Goal: Understand process/instructions: Learn about a topic

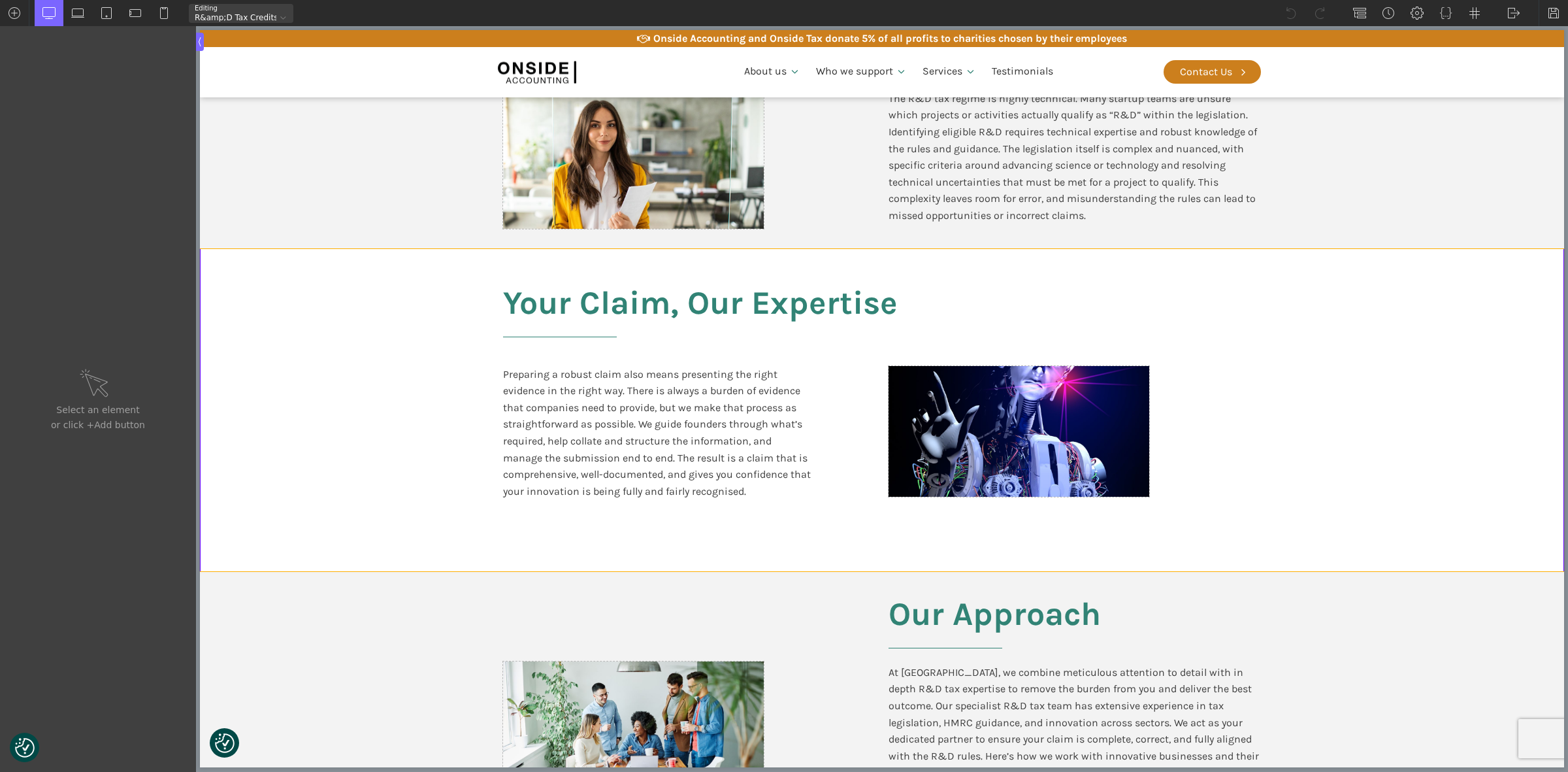
scroll to position [735, 0]
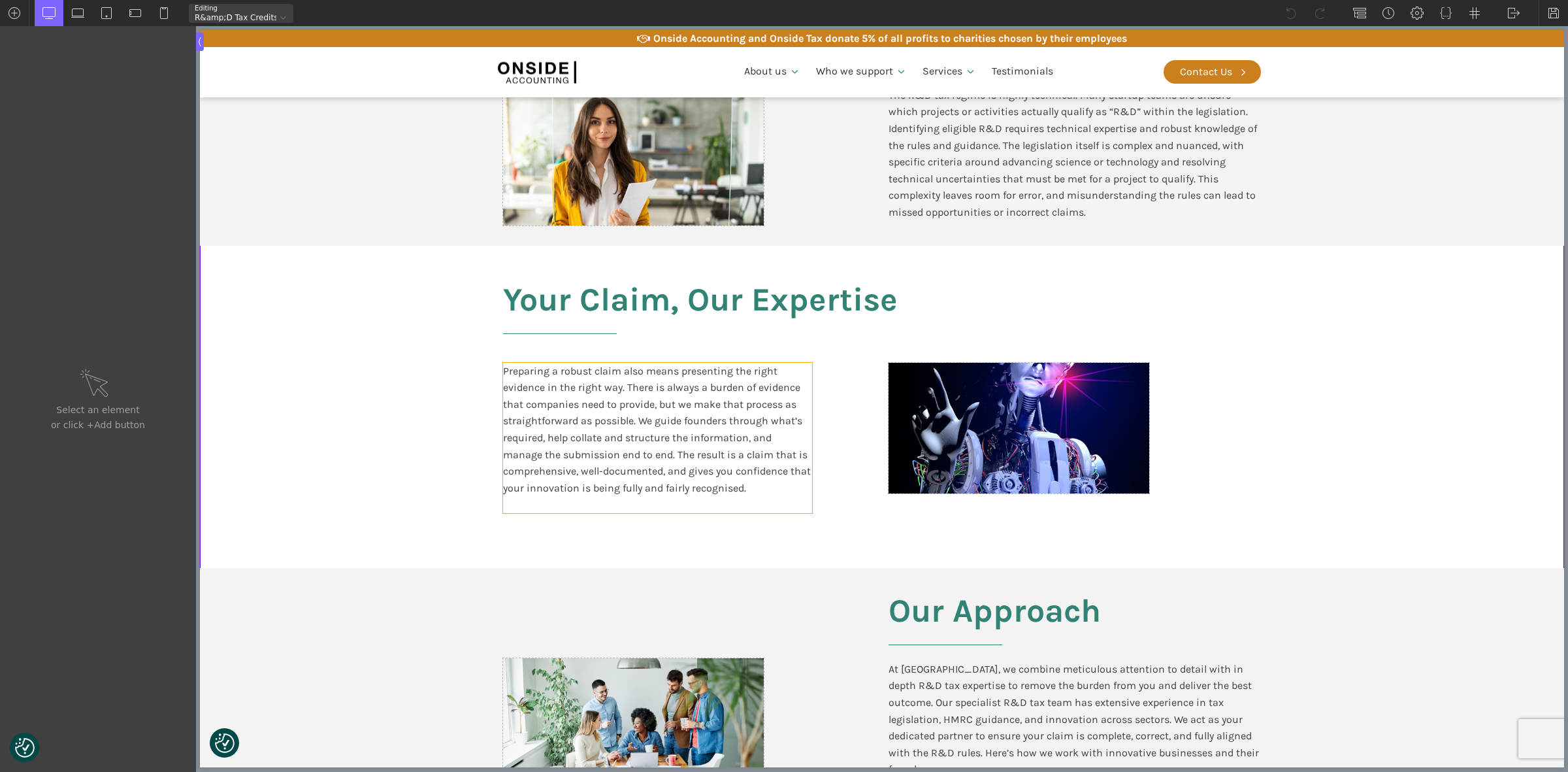
click at [606, 429] on div "Preparing a robust claim also means presenting the right evidence in the right …" at bounding box center [657, 437] width 309 height 150
type input "text_block-370-611"
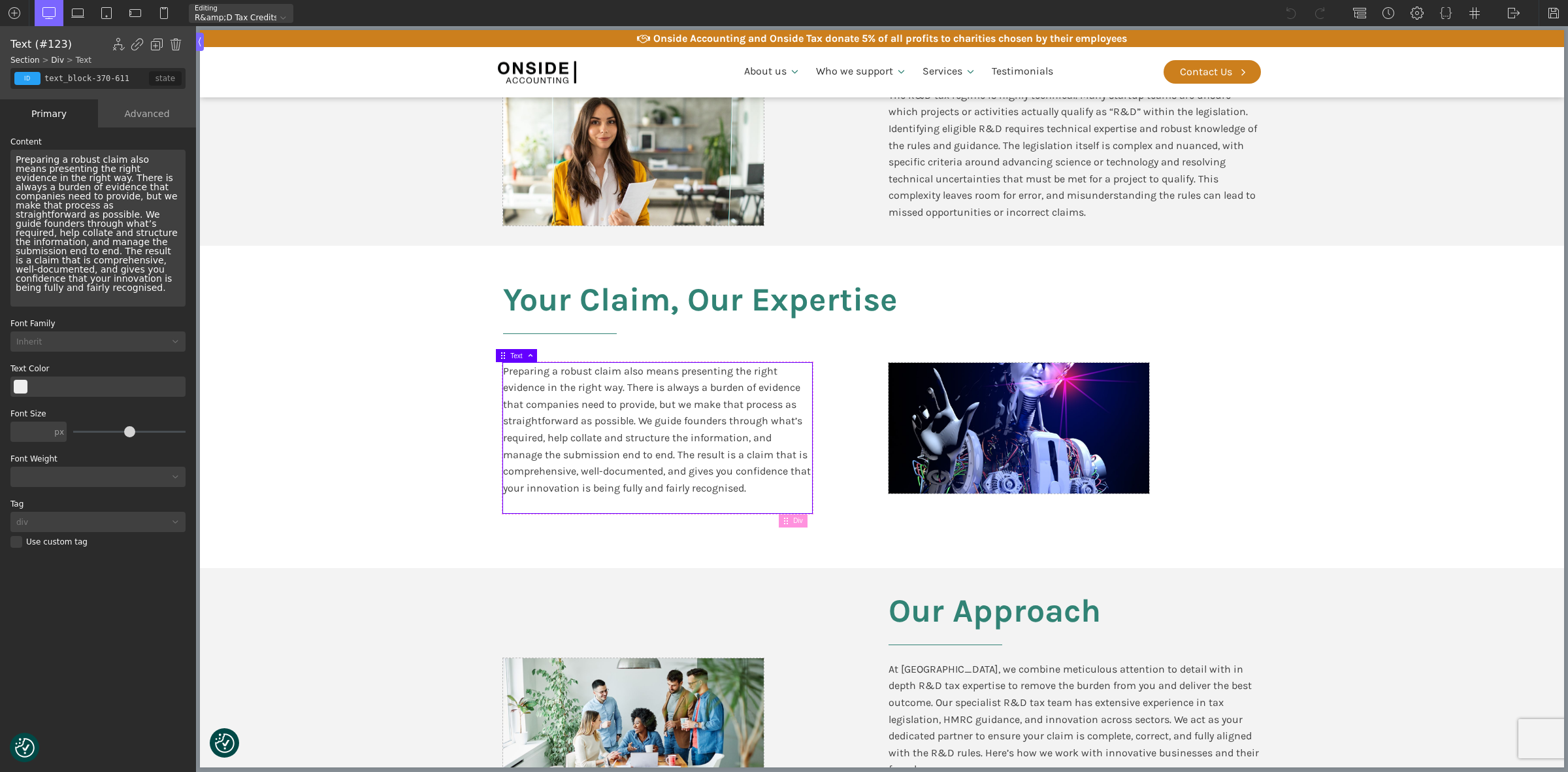
click at [89, 281] on div "Preparing a robust claim also means presenting the right evidence in the right …" at bounding box center [98, 228] width 175 height 157
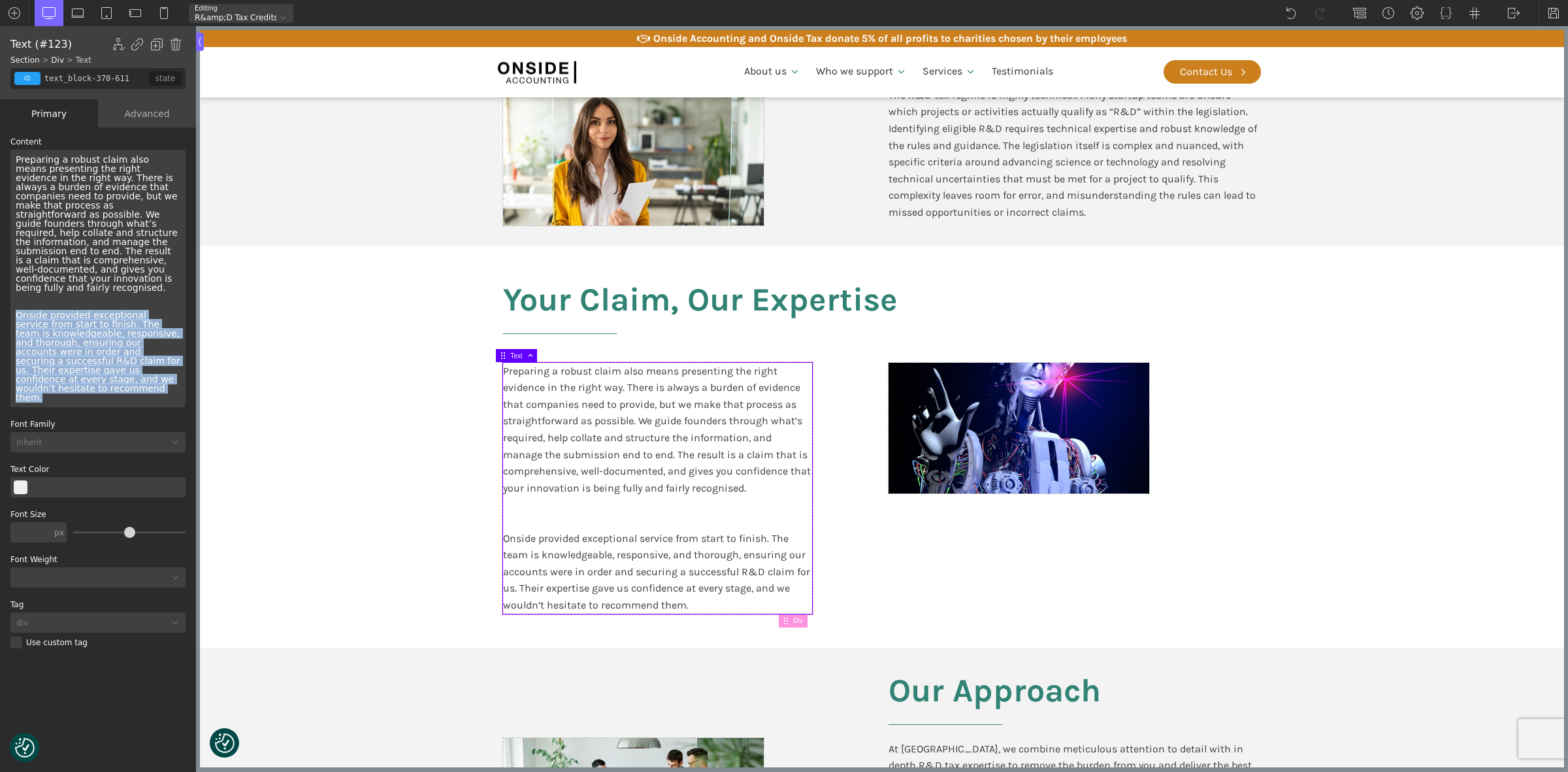
drag, startPoint x: 17, startPoint y: 308, endPoint x: 175, endPoint y: 374, distance: 171.2
click at [175, 374] on div "Preparing a robust claim also means presenting the right evidence in the right …" at bounding box center [98, 278] width 175 height 258
click at [42, 567] on div at bounding box center [98, 577] width 175 height 20
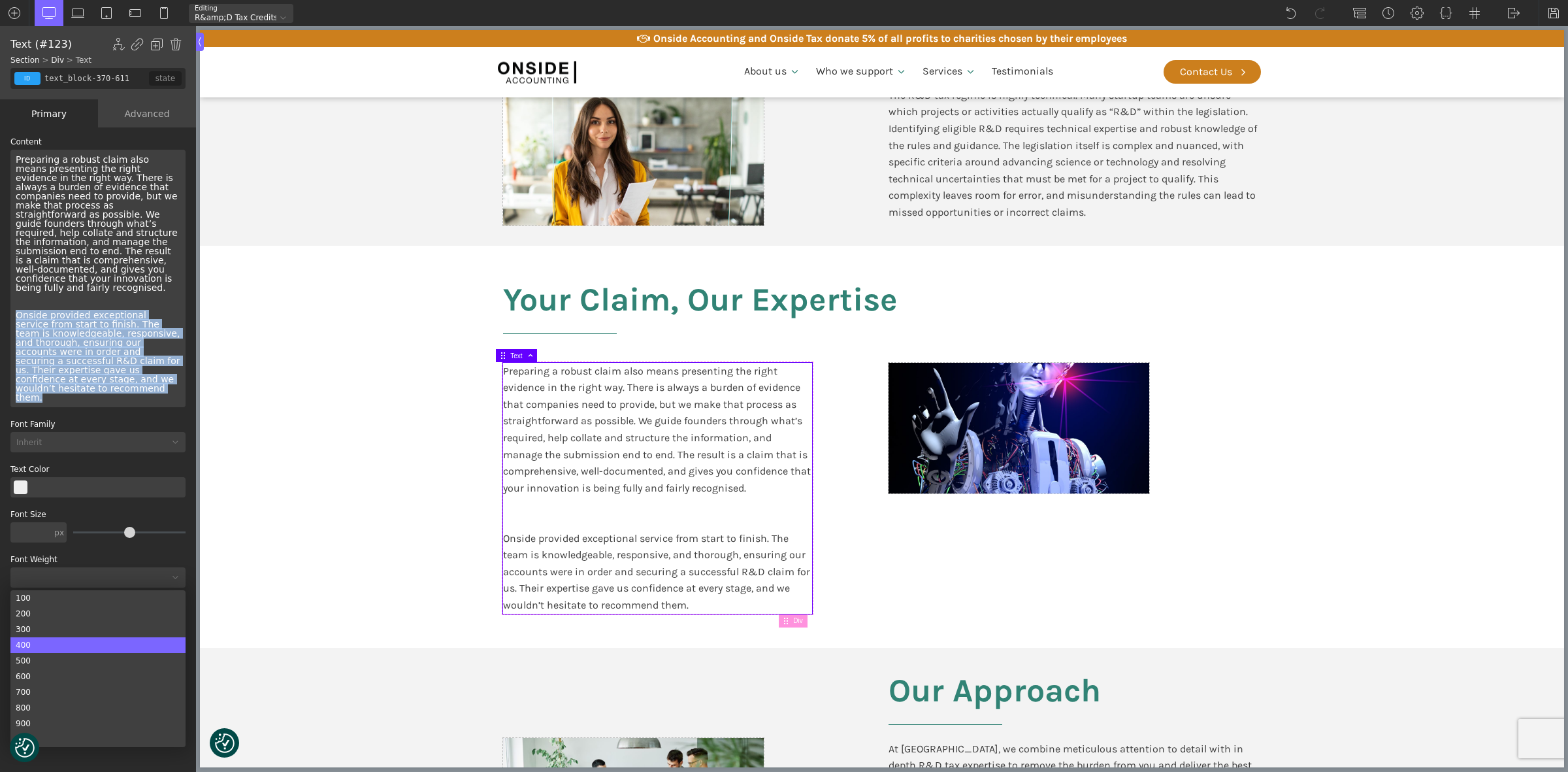
click at [47, 637] on div "400" at bounding box center [98, 645] width 175 height 16
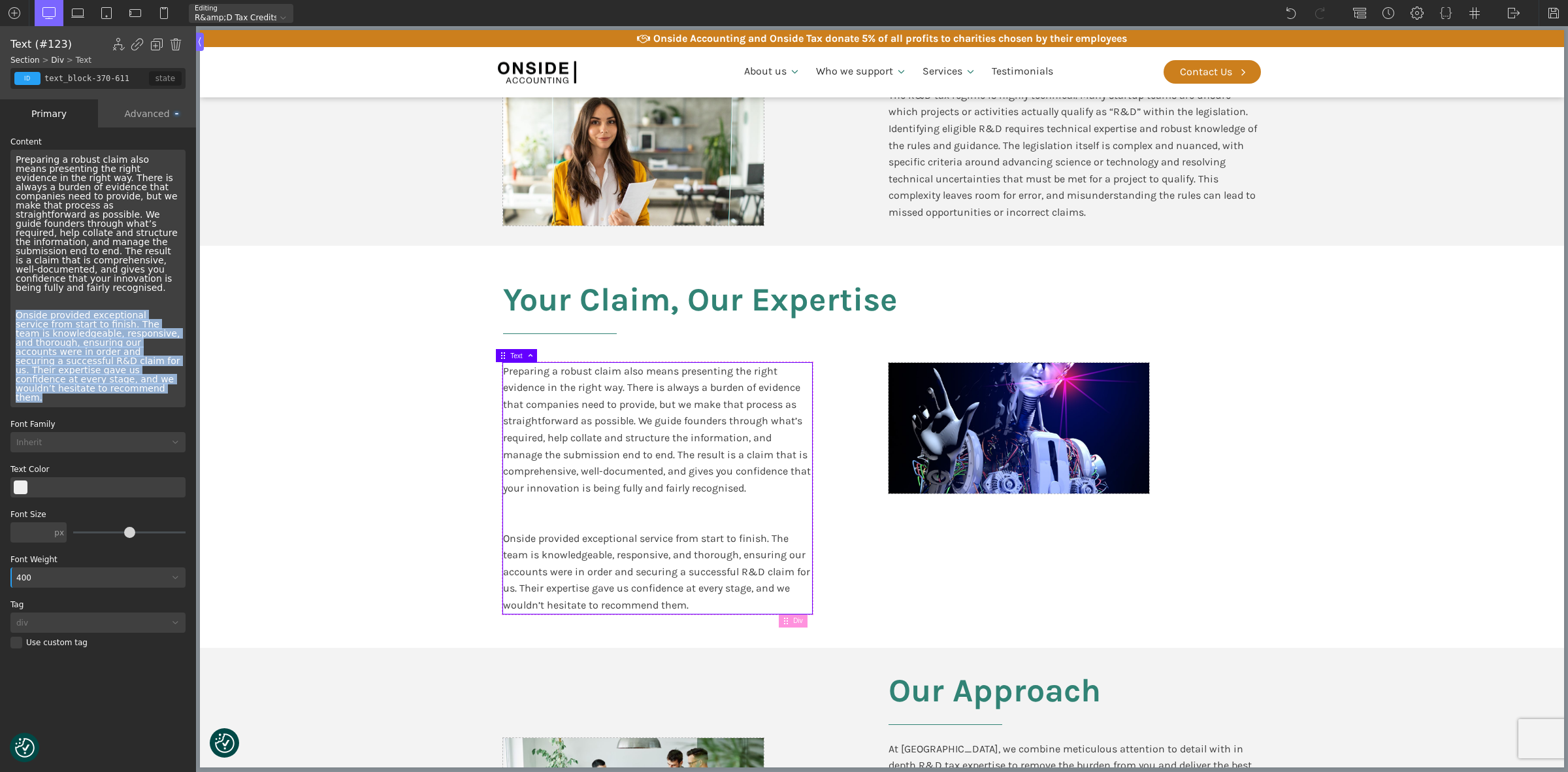
click at [50, 567] on div "400" at bounding box center [98, 577] width 175 height 20
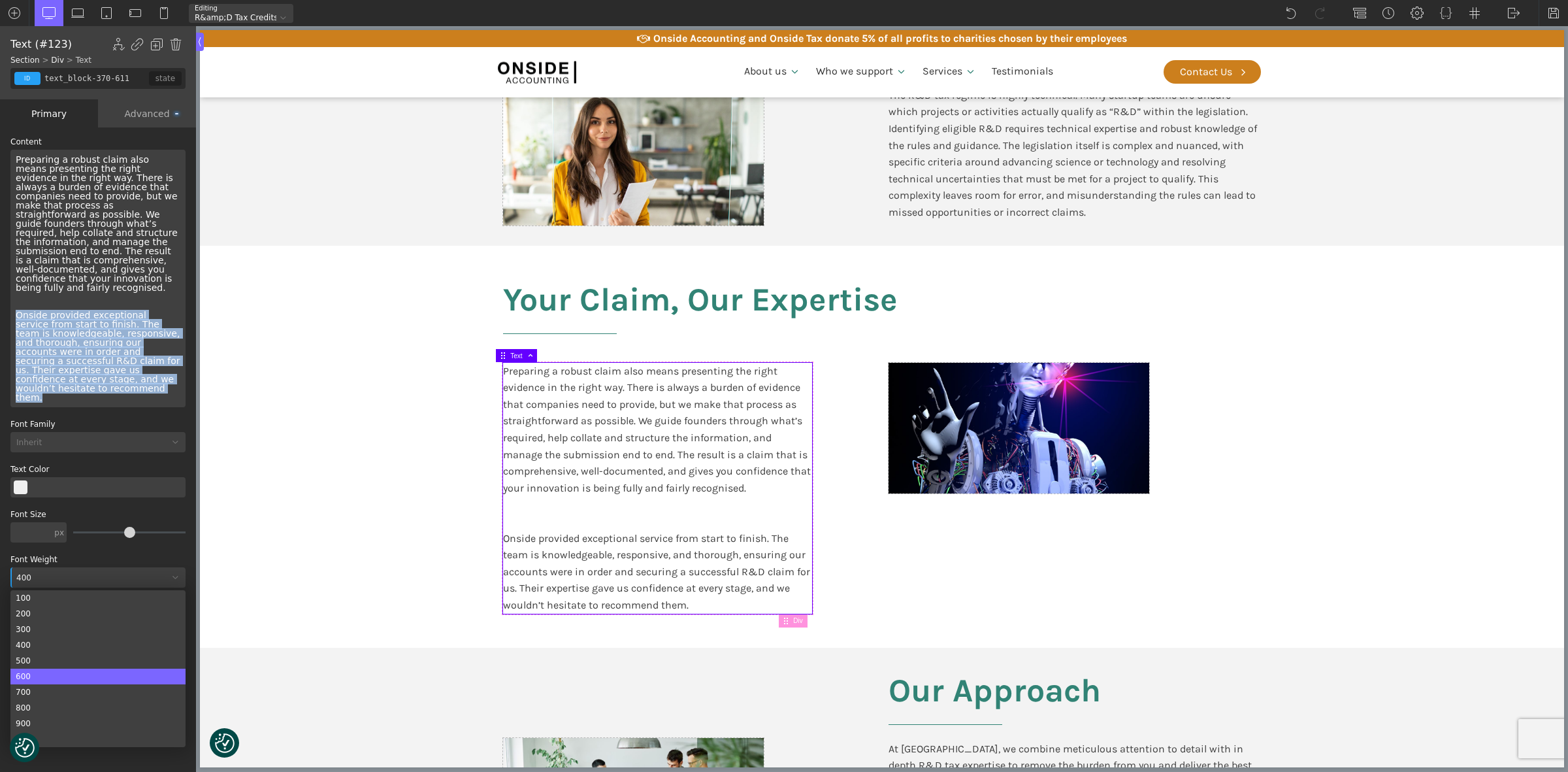
click at [32, 668] on div "600" at bounding box center [98, 676] width 175 height 16
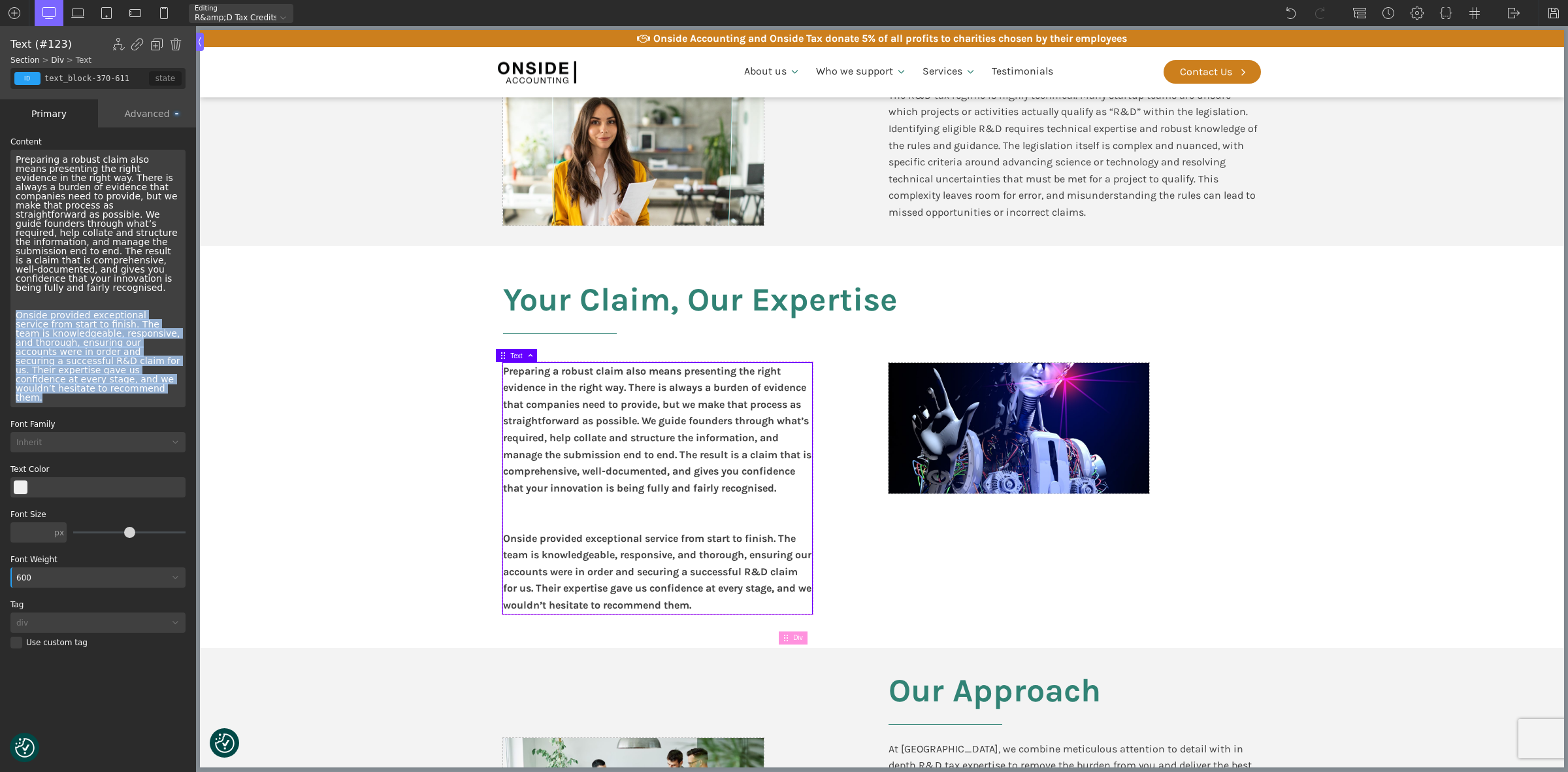
click at [43, 567] on div "600" at bounding box center [98, 577] width 175 height 20
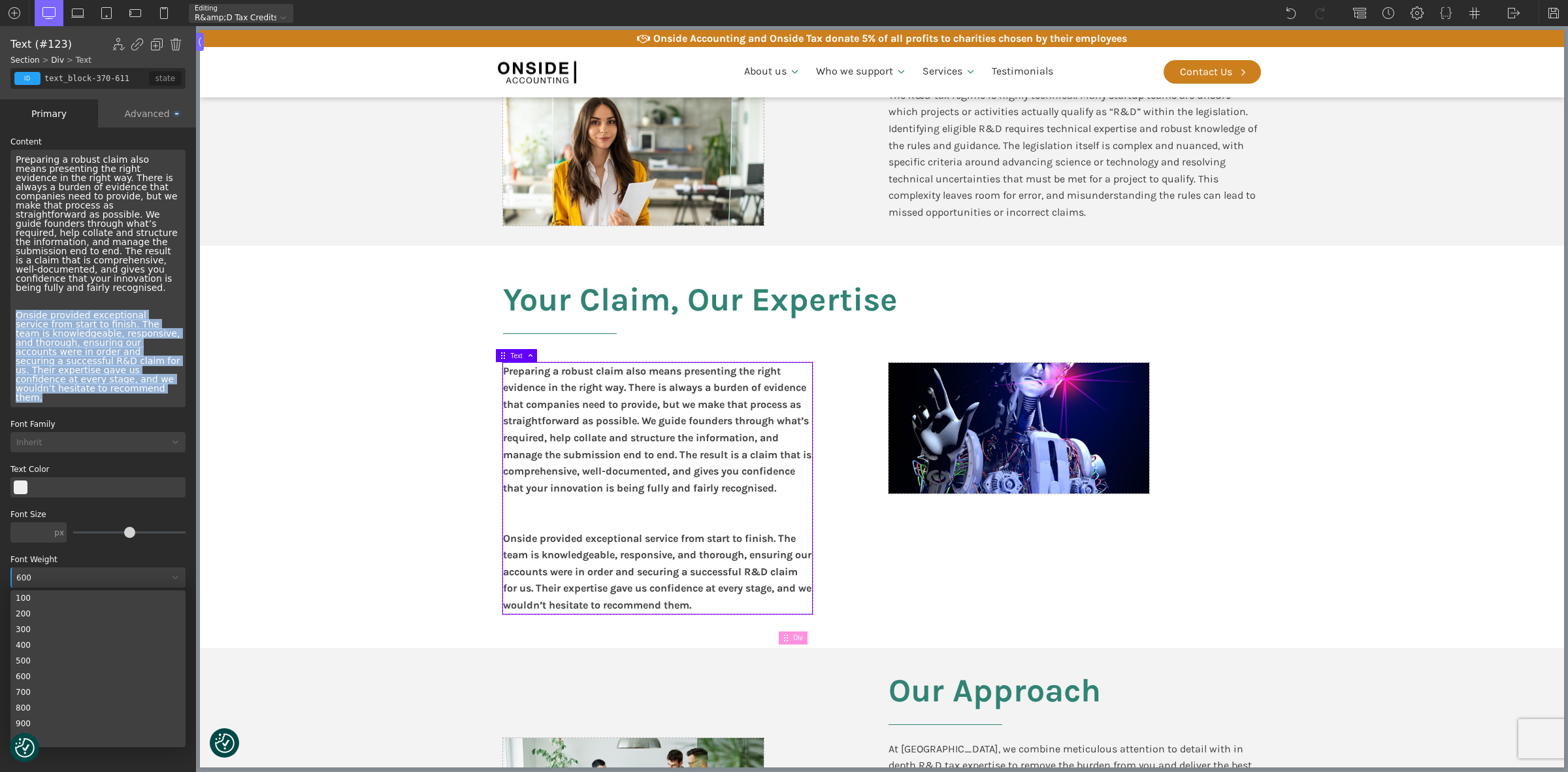
click at [34, 567] on div "600" at bounding box center [98, 577] width 175 height 20
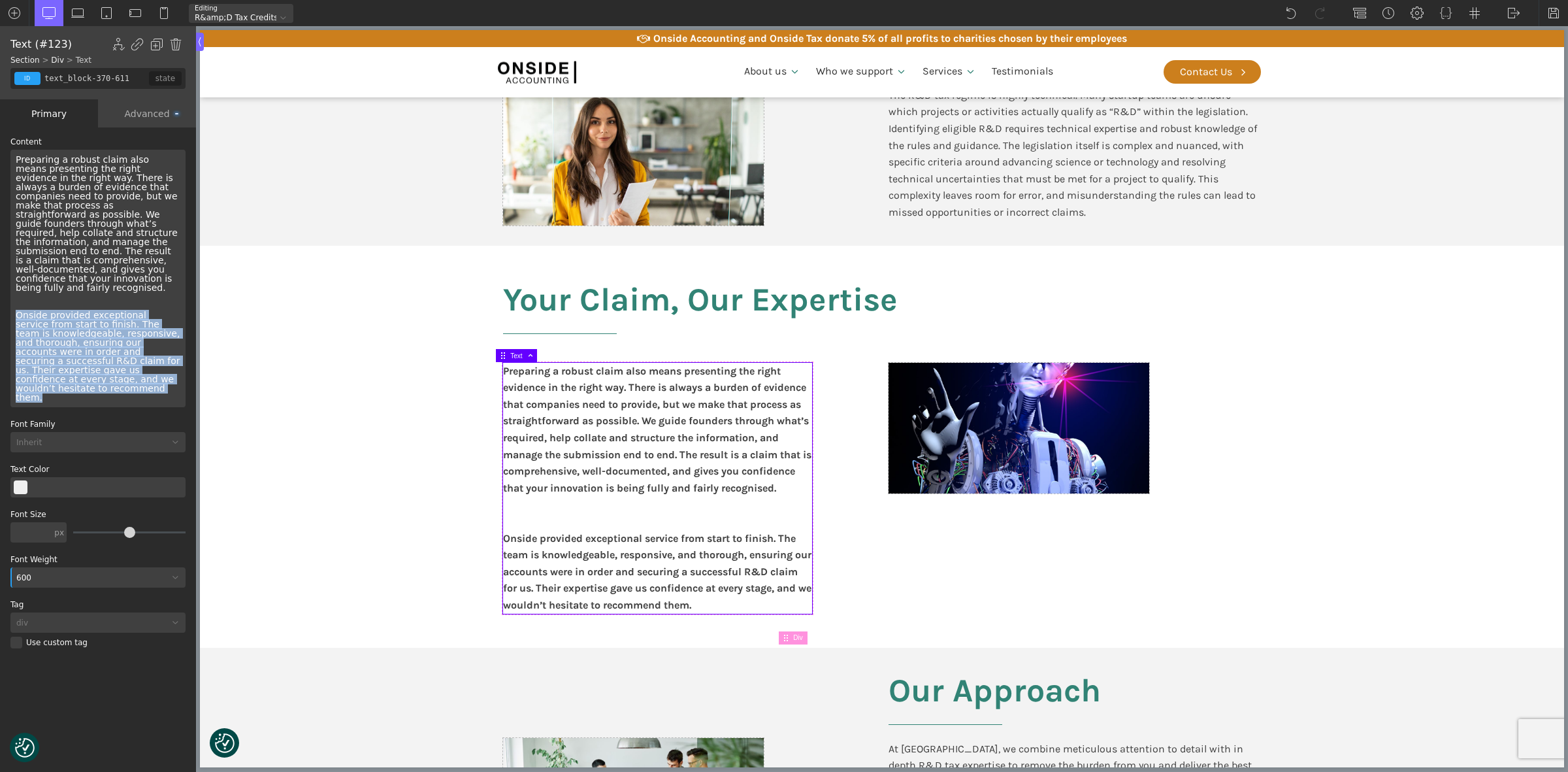
click at [32, 574] on div "600" at bounding box center [90, 578] width 158 height 8
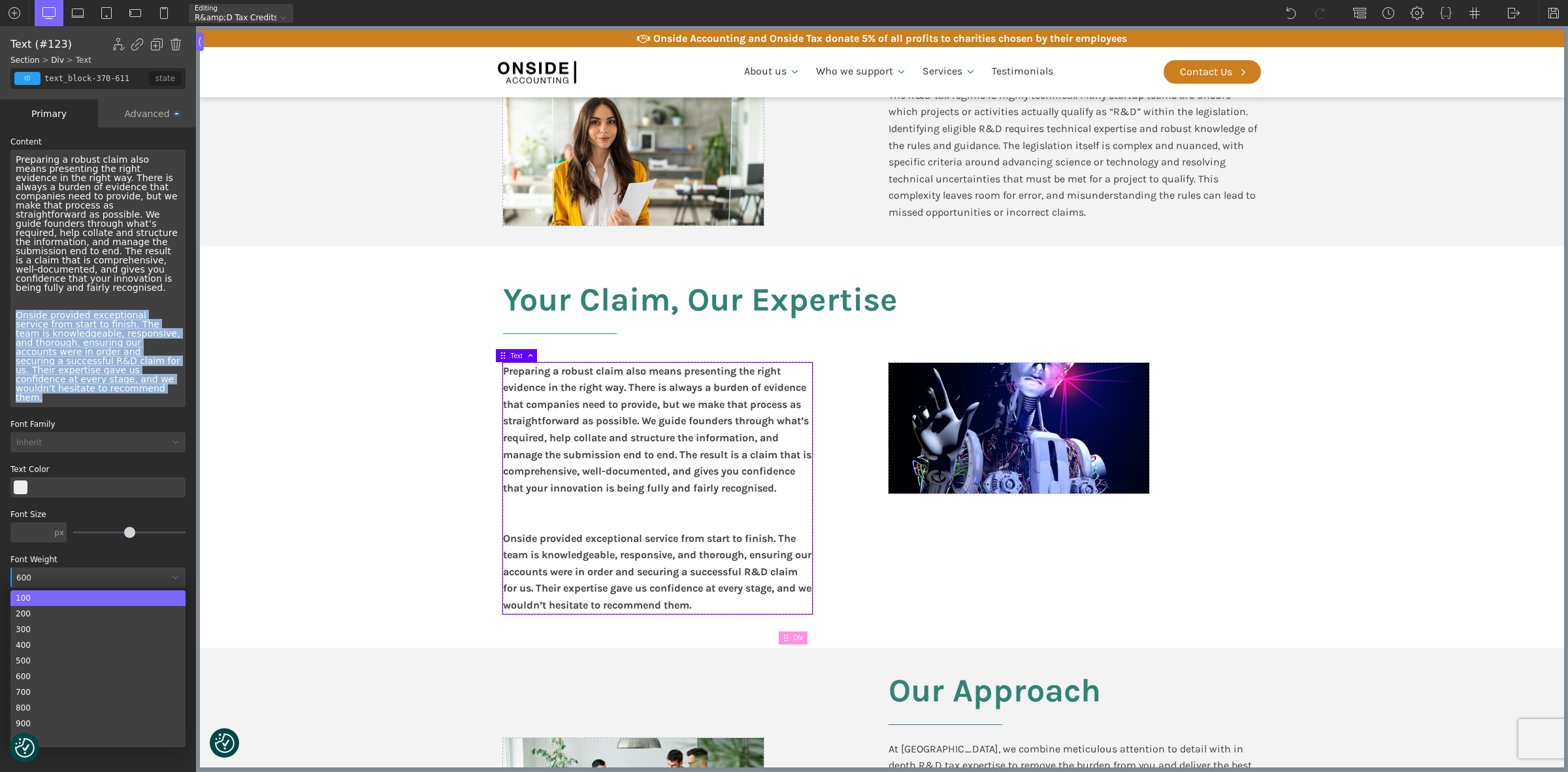
click at [36, 590] on div "100" at bounding box center [98, 598] width 175 height 16
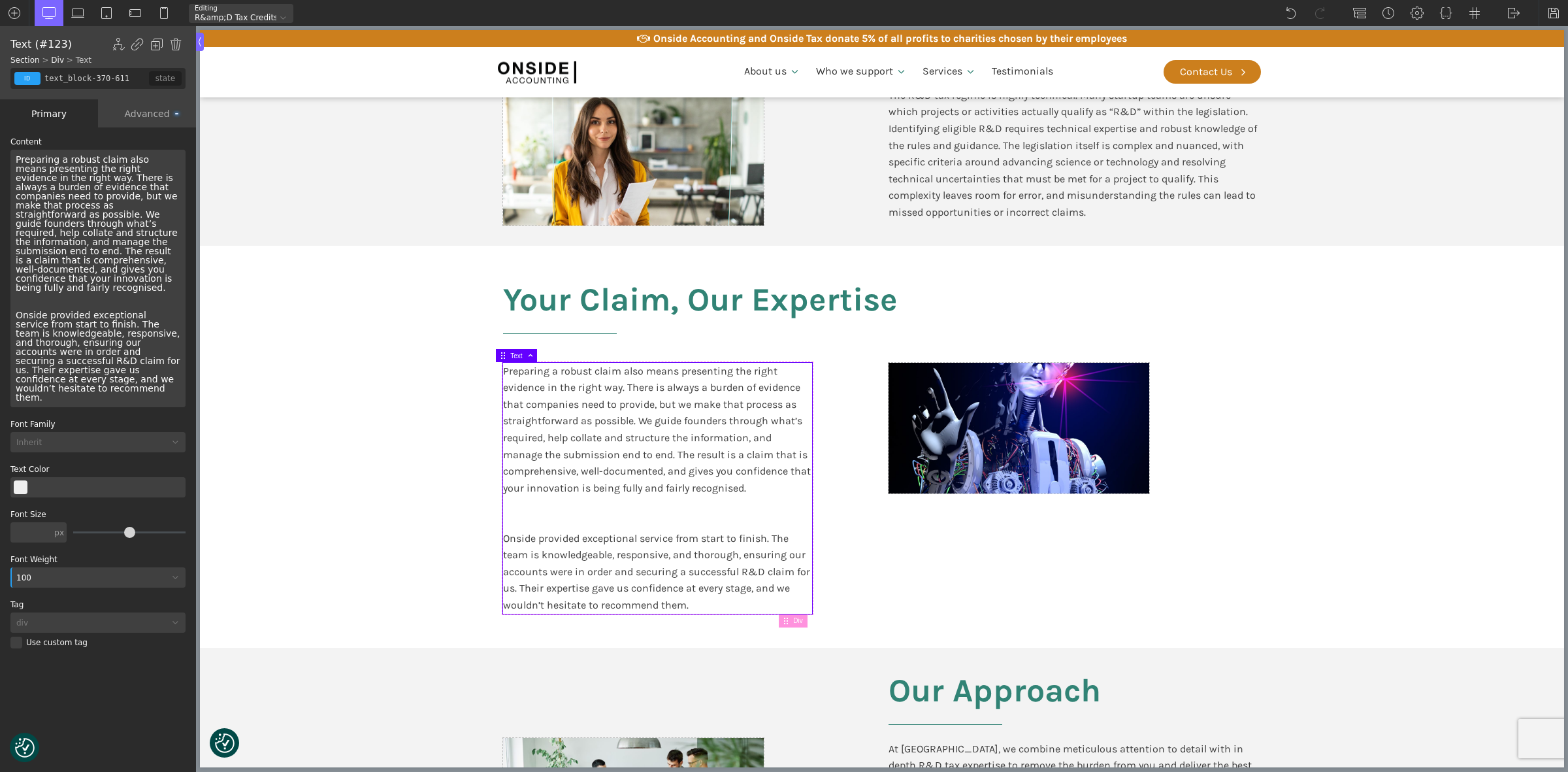
click at [80, 278] on div "Preparing a robust claim also means presenting the right evidence in the right …" at bounding box center [98, 278] width 175 height 258
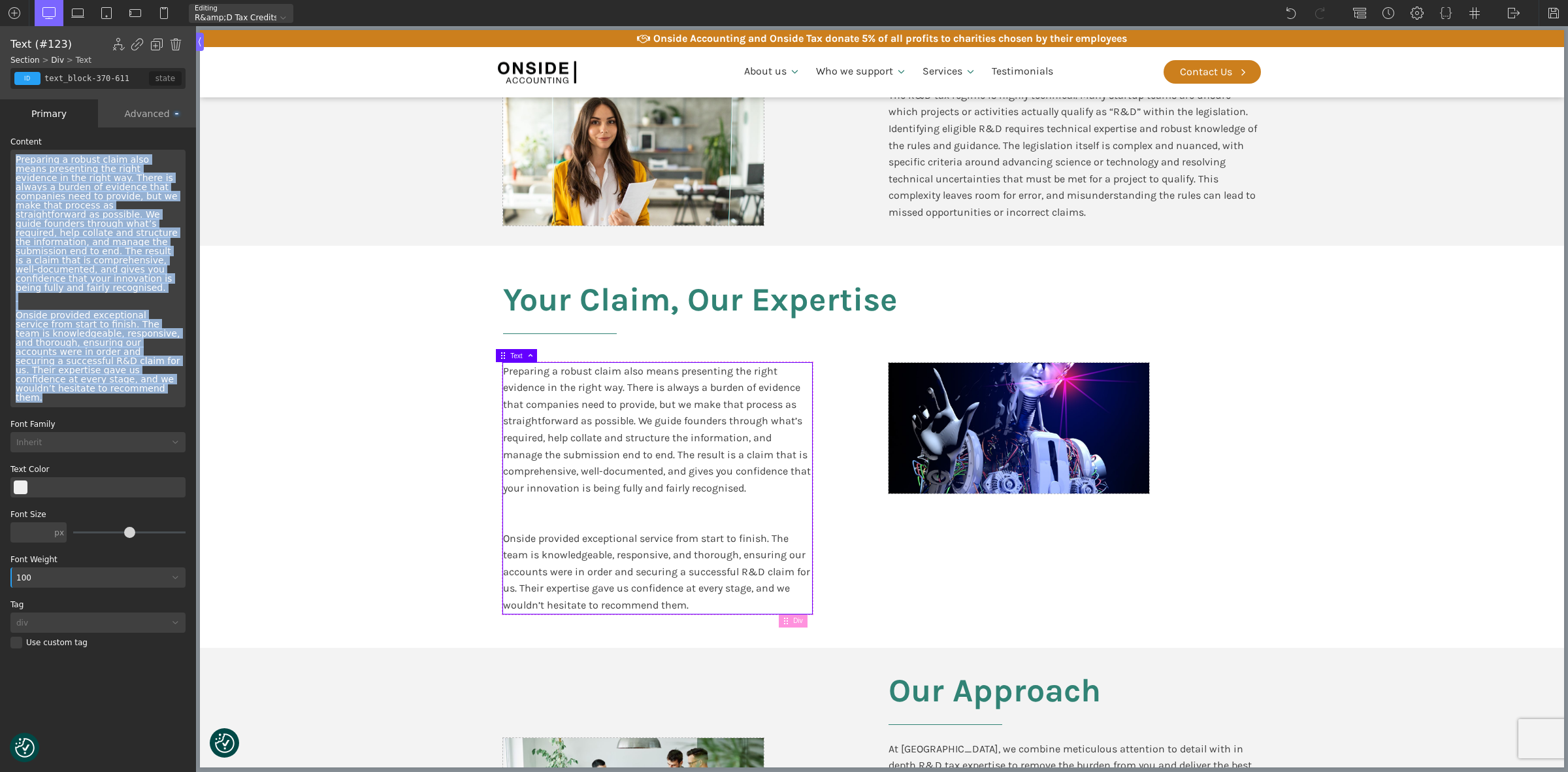
drag, startPoint x: 80, startPoint y: 278, endPoint x: 186, endPoint y: 376, distance: 144.4
click at [186, 376] on div "Content Preparing a robust claim also means presenting the right evidence in th…" at bounding box center [100, 276] width 178 height 275
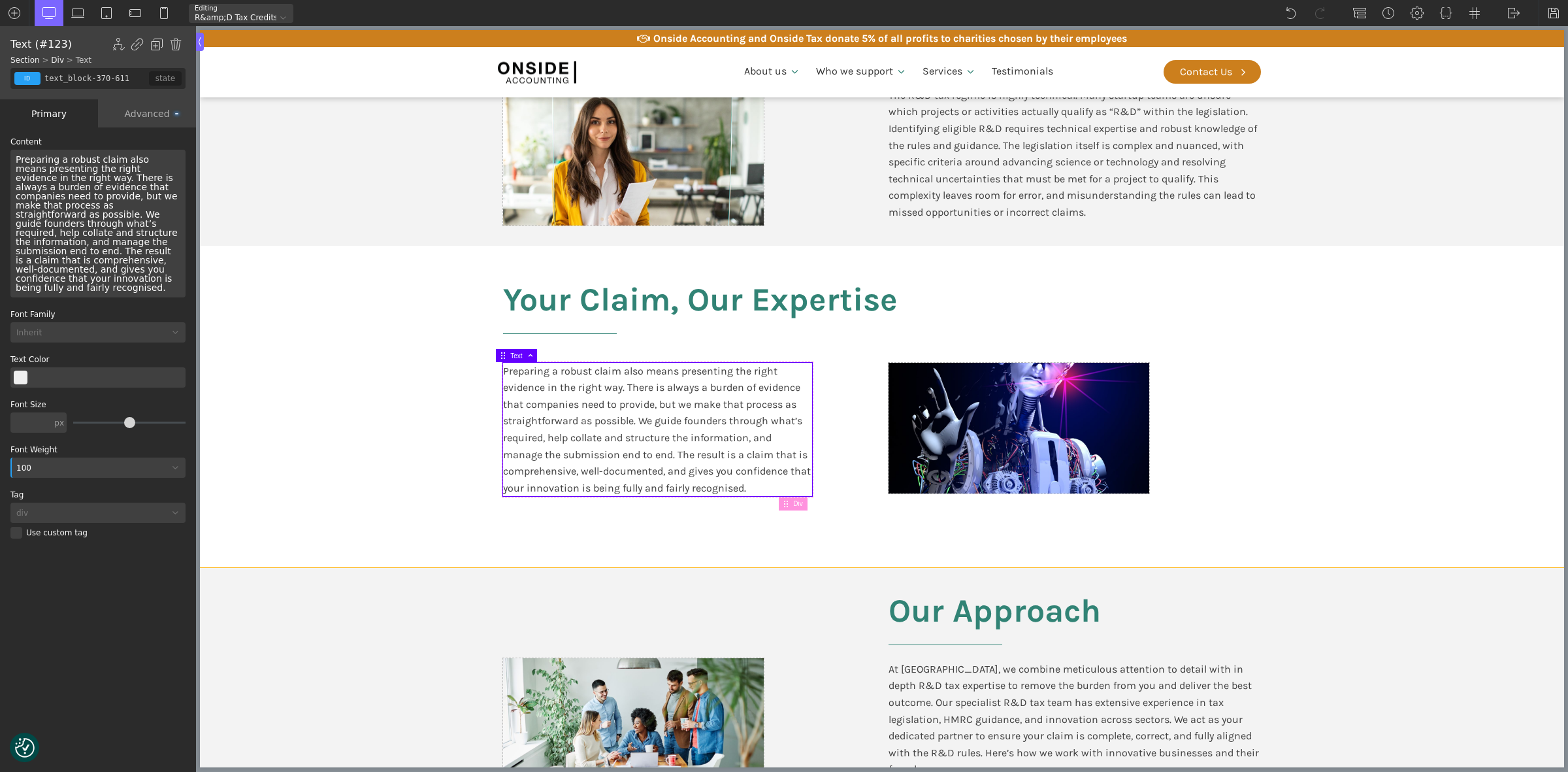
click at [1516, 572] on section "Our Approach At [GEOGRAPHIC_DATA], we combine meticulous attention to detail wi…" at bounding box center [882, 685] width 1364 height 235
type input "split-content"
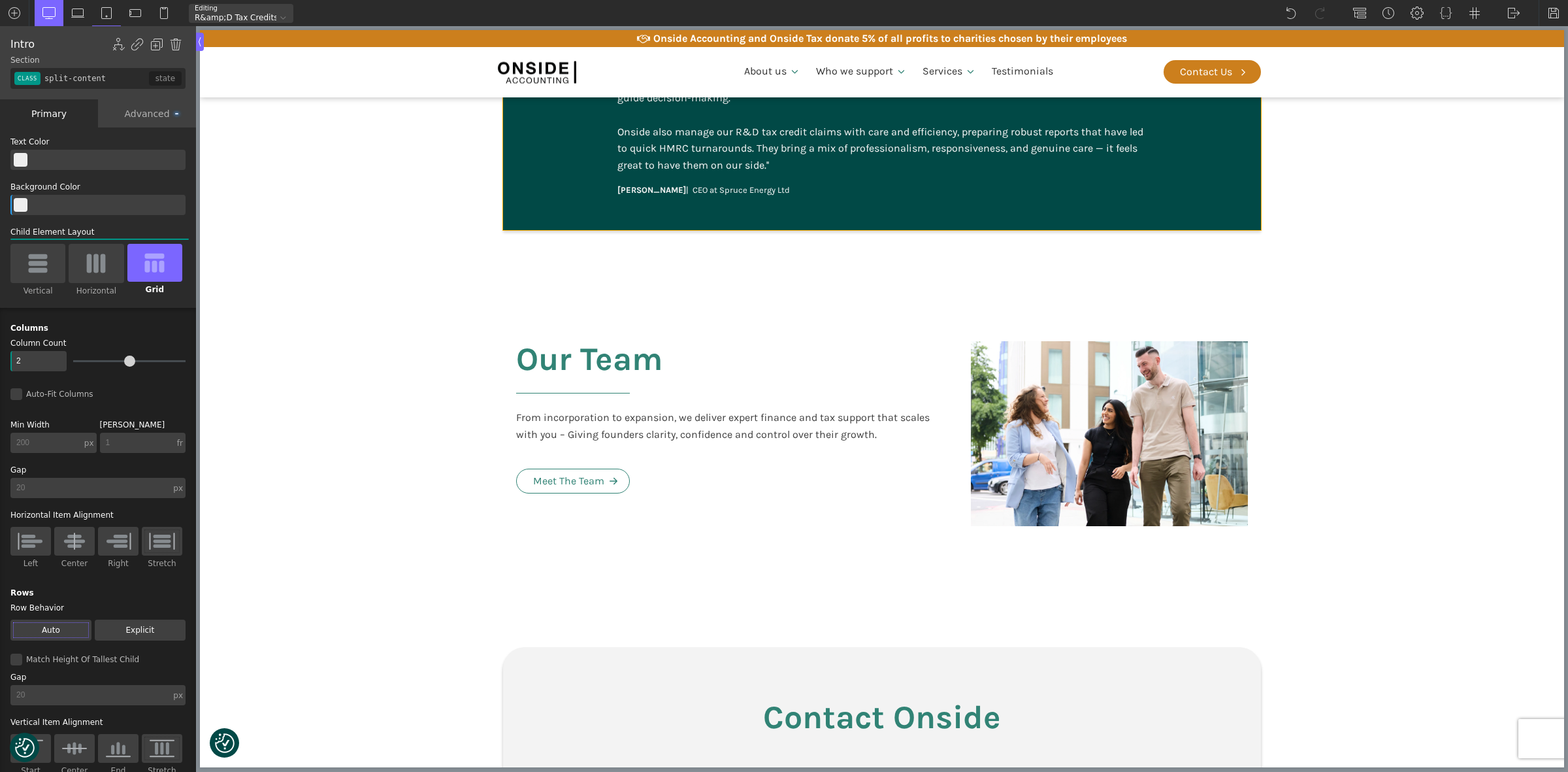
scroll to position [2859, 0]
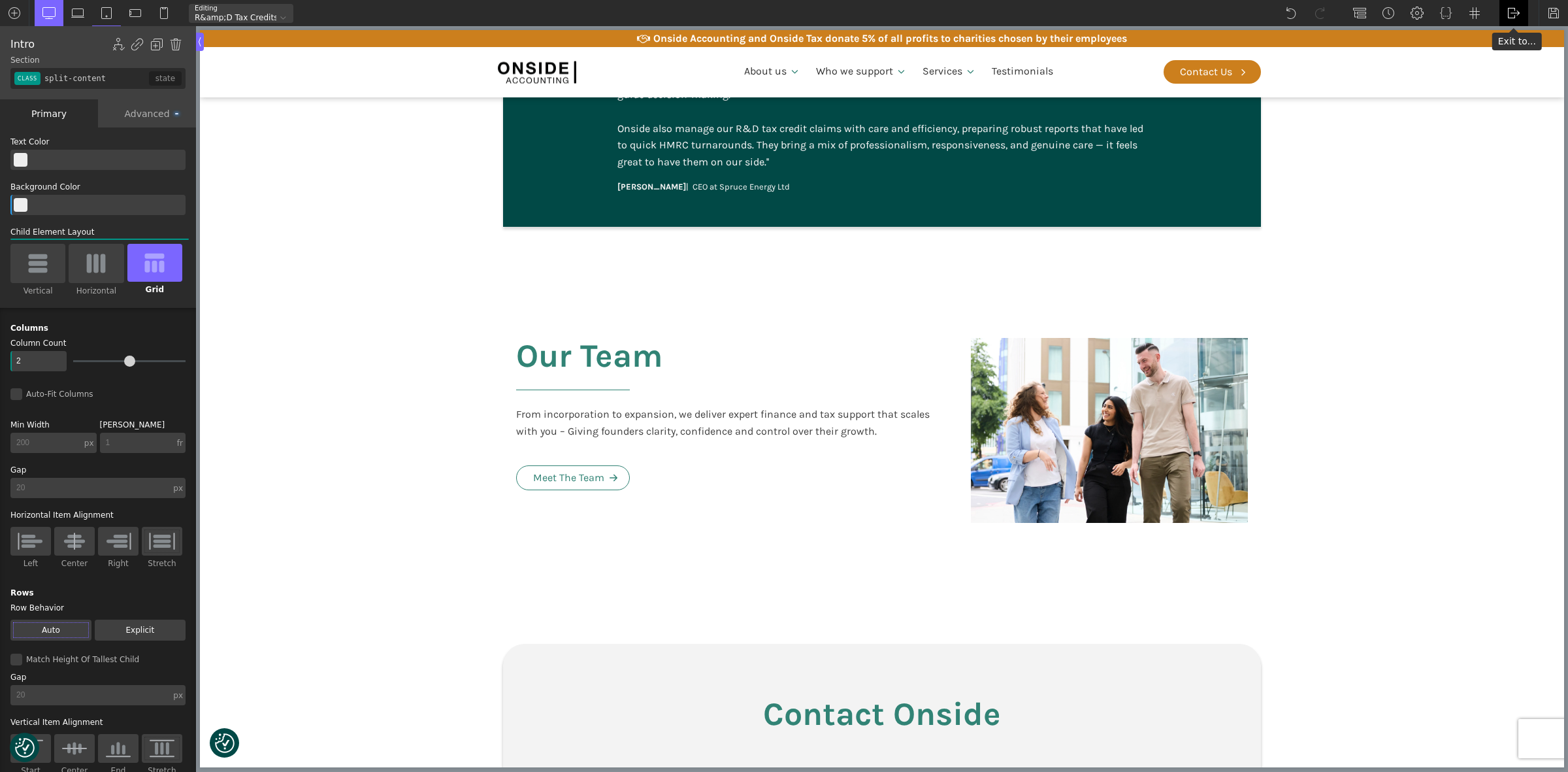
click at [1510, 14] on img at bounding box center [1514, 13] width 13 height 13
click at [1515, 26] on link "WP Admin" at bounding box center [1527, 34] width 55 height 21
click at [1553, 13] on img at bounding box center [1554, 13] width 13 height 13
click at [1516, 14] on img at bounding box center [1514, 13] width 13 height 13
click at [1515, 31] on link "WP Admin" at bounding box center [1527, 34] width 55 height 21
